Goal: Transaction & Acquisition: Purchase product/service

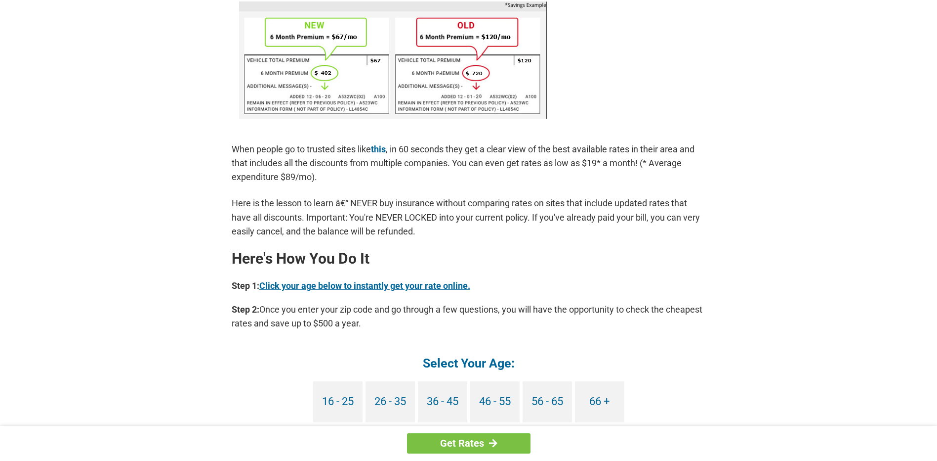
scroll to position [675, 0]
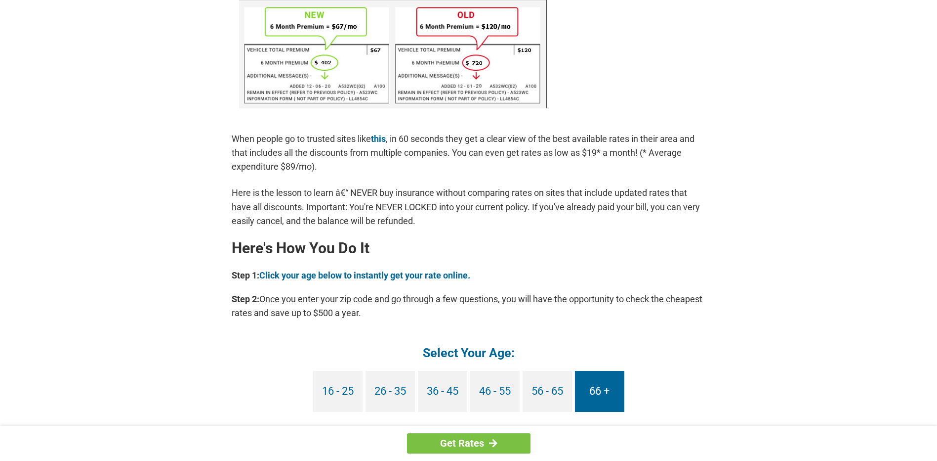
click at [603, 392] on link "66 +" at bounding box center [599, 391] width 49 height 41
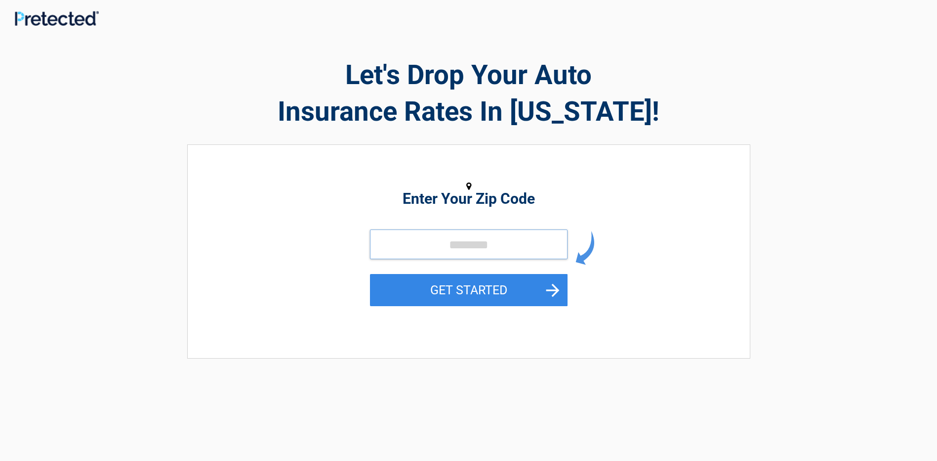
click at [459, 249] on input "tel" at bounding box center [469, 244] width 198 height 30
click at [557, 291] on button "GET STARTED" at bounding box center [469, 290] width 198 height 32
click at [492, 294] on button "GET STARTED" at bounding box center [469, 290] width 198 height 32
click at [455, 251] on input "tel" at bounding box center [469, 244] width 198 height 30
type input "*****"
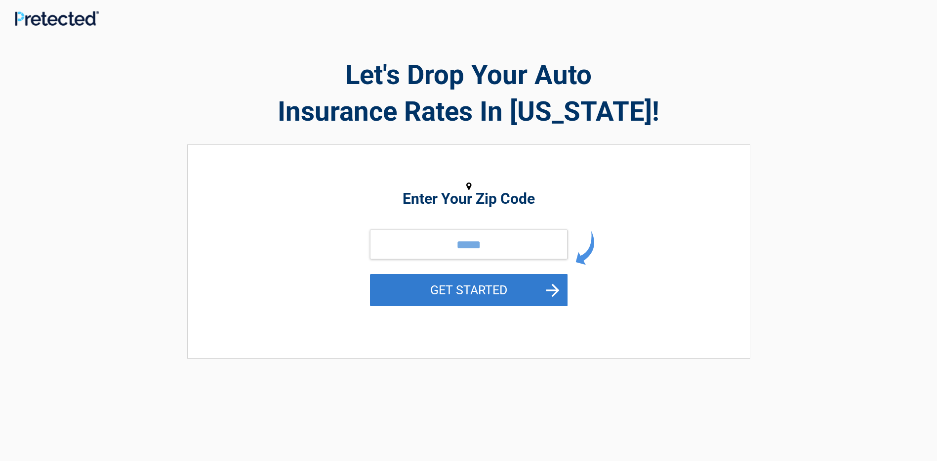
click at [464, 290] on button "GET STARTED" at bounding box center [469, 290] width 198 height 32
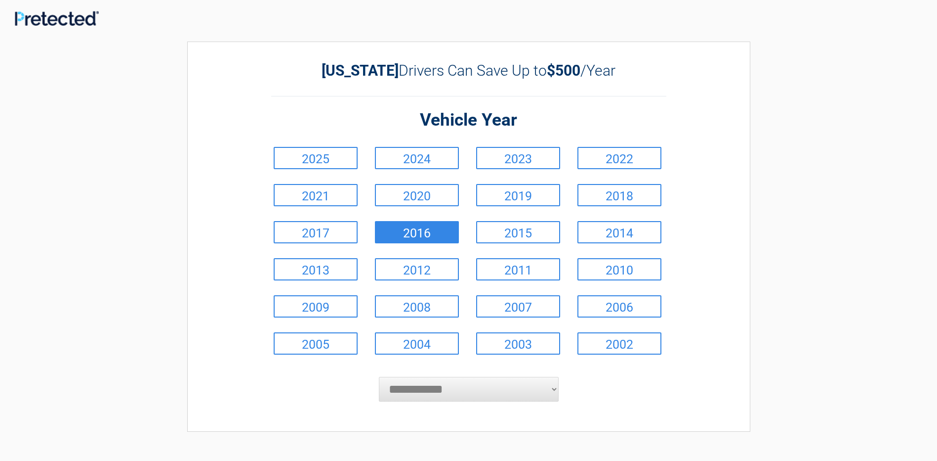
click at [423, 231] on link "2016" at bounding box center [417, 232] width 84 height 22
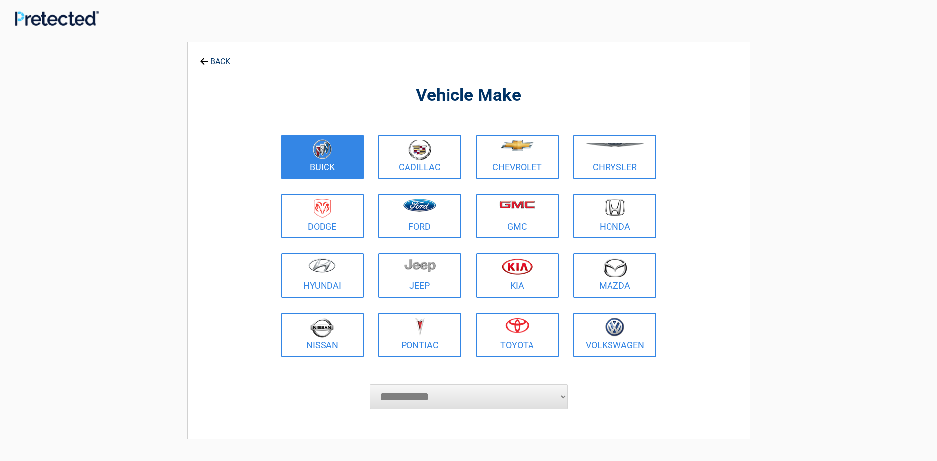
click at [327, 161] on figure at bounding box center [322, 150] width 71 height 22
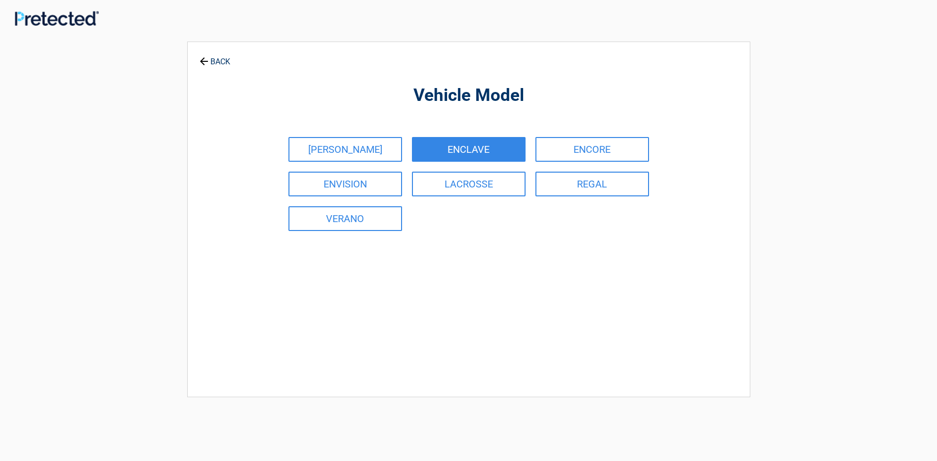
click at [469, 148] on link "ENCLAVE" at bounding box center [469, 149] width 114 height 25
